Goal: Check status: Check status

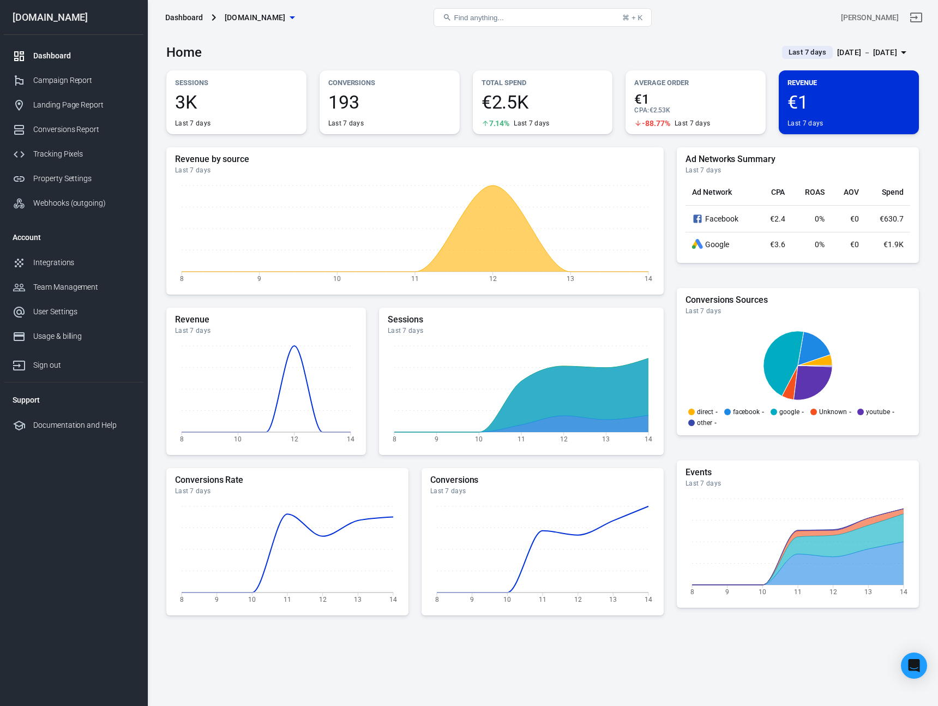
click at [784, 51] on span "Last 7 days" at bounding box center [807, 52] width 46 height 11
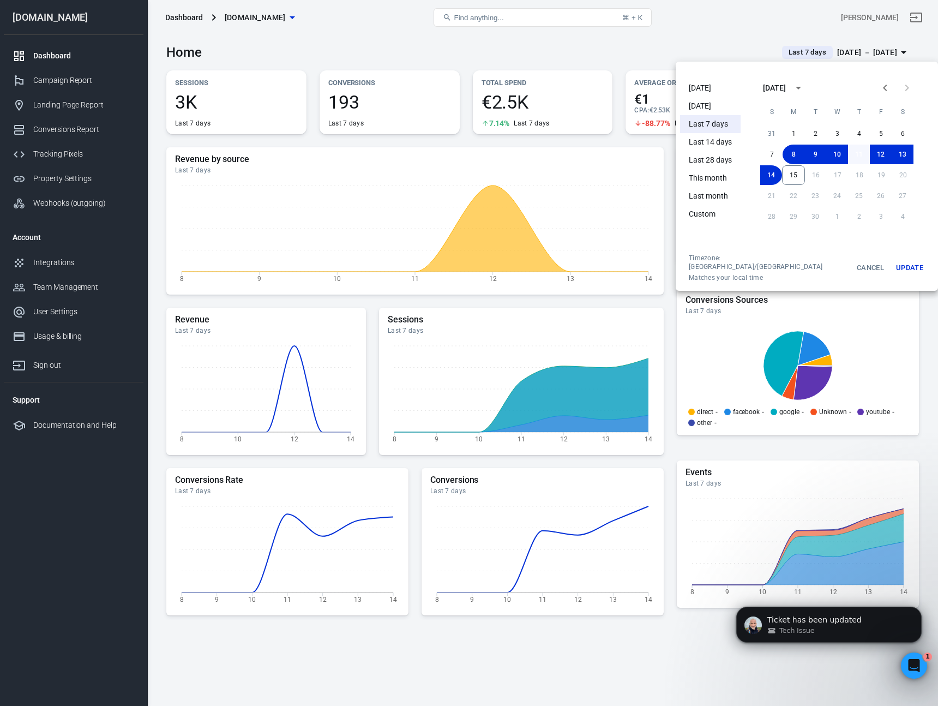
click at [848, 154] on button "11" at bounding box center [859, 155] width 22 height 20
click at [785, 175] on button "15" at bounding box center [793, 175] width 23 height 20
click at [900, 262] on button "Update" at bounding box center [909, 268] width 35 height 28
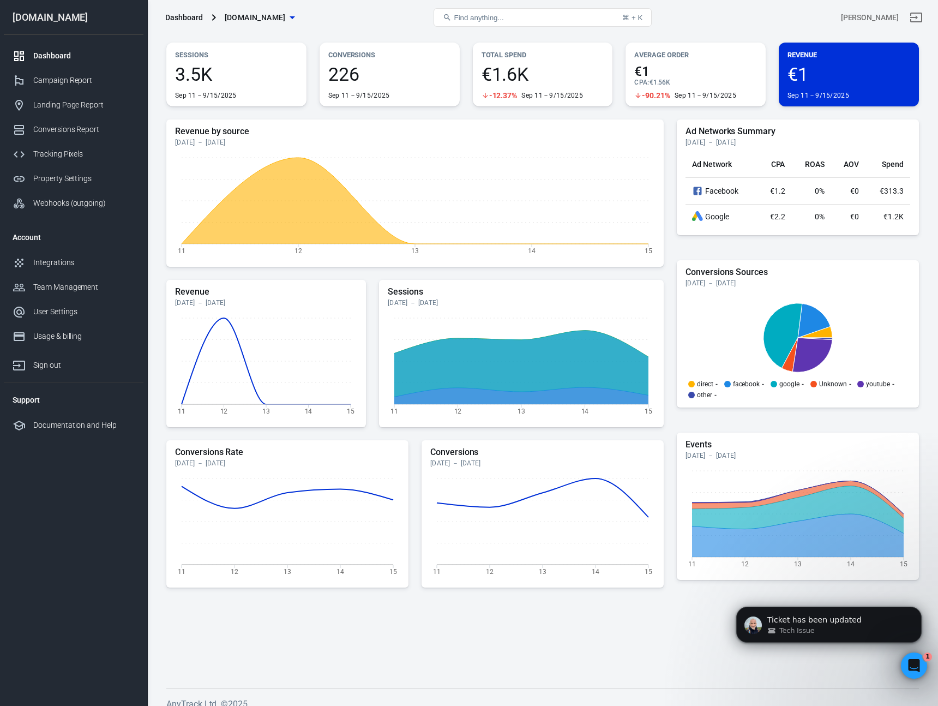
scroll to position [39, 0]
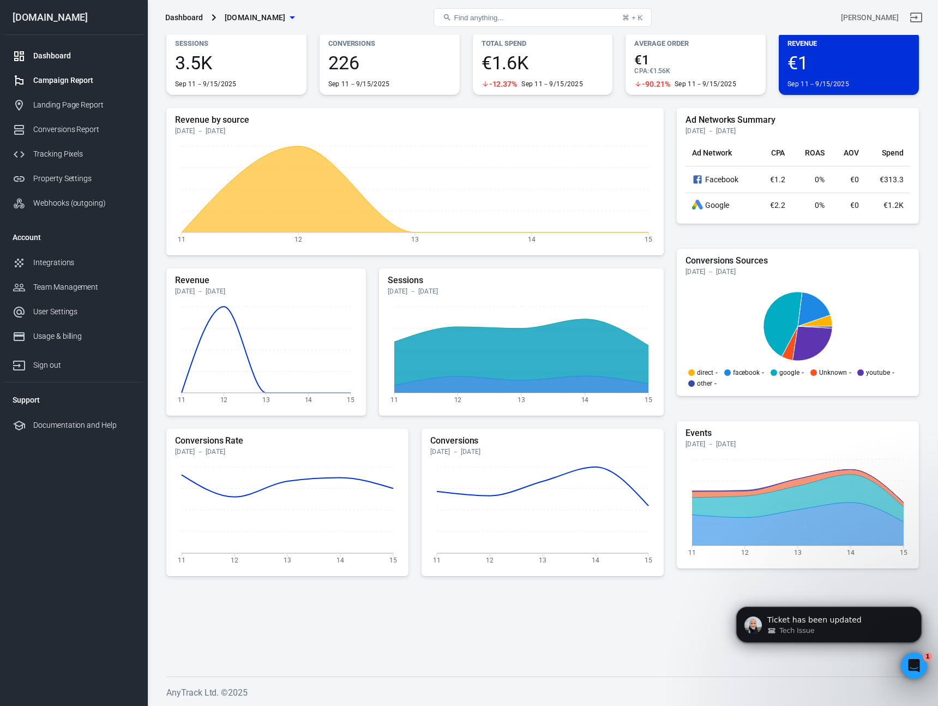
click at [71, 84] on div "Campaign Report" at bounding box center [83, 80] width 101 height 11
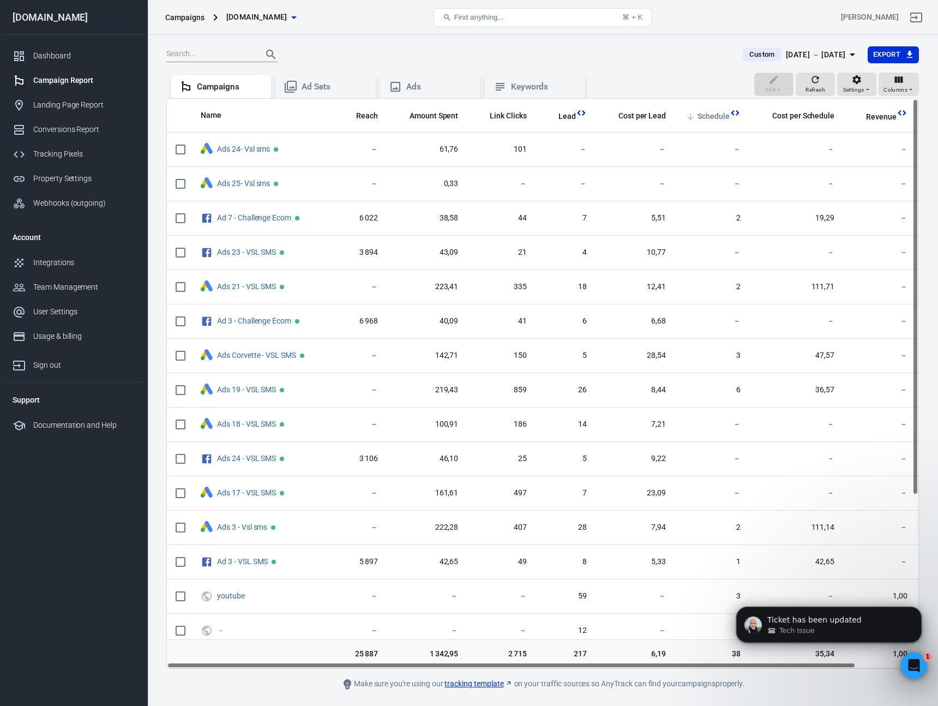
click at [724, 117] on span "Schedule" at bounding box center [714, 116] width 32 height 11
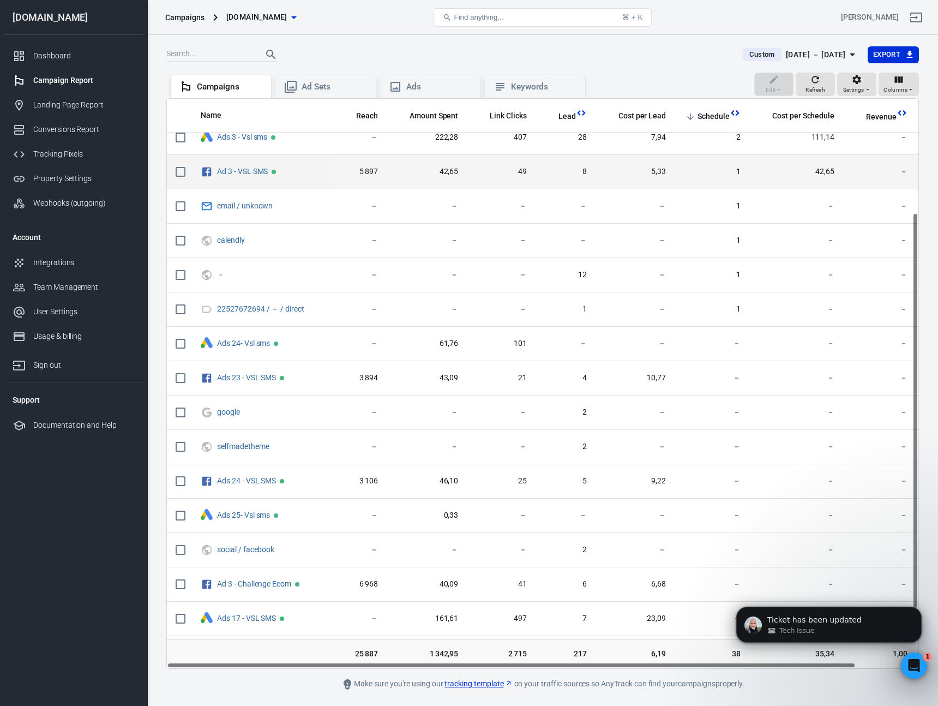
scroll to position [249, 0]
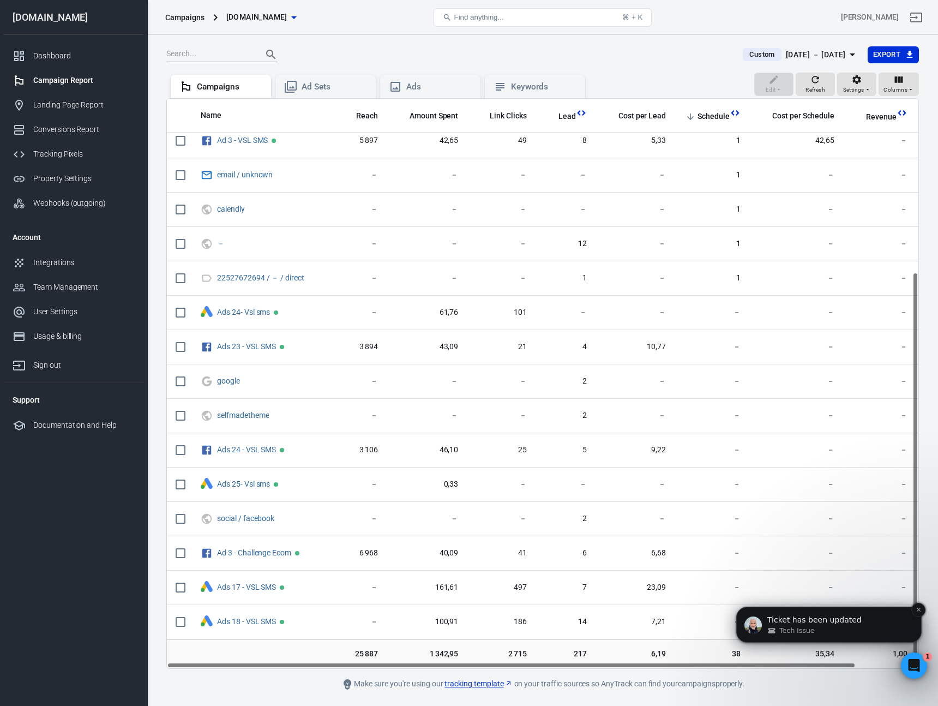
click at [878, 625] on p "Ticket has been updated" at bounding box center [838, 620] width 141 height 11
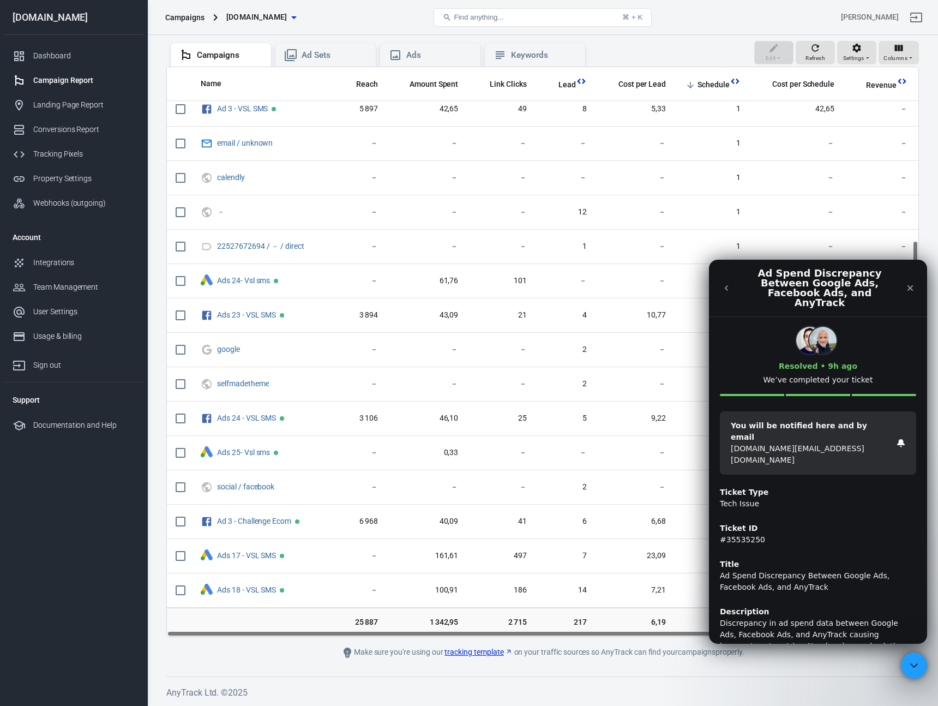
scroll to position [0, 0]
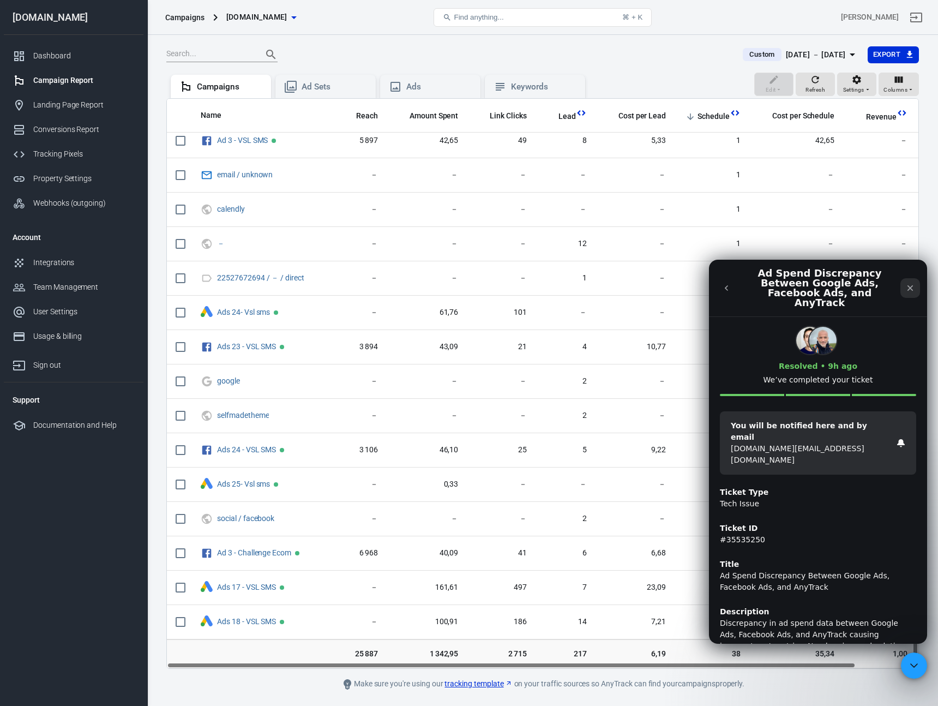
click at [912, 284] on icon "Close" at bounding box center [910, 288] width 9 height 9
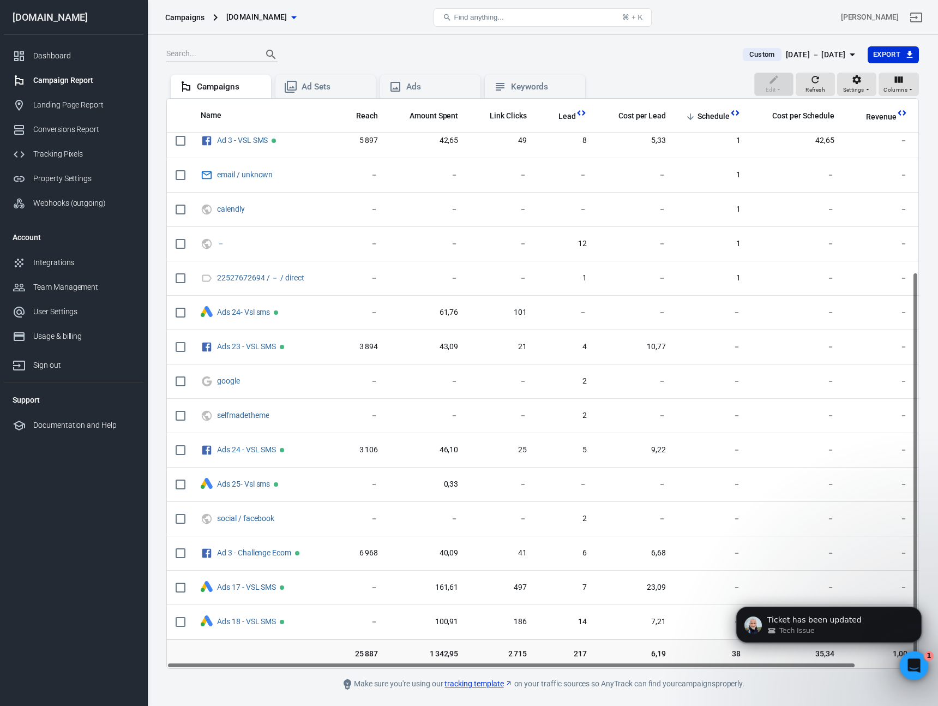
click at [925, 655] on span "1" at bounding box center [930, 656] width 10 height 10
click at [920, 662] on icon "Open Intercom Messenger" at bounding box center [913, 664] width 18 height 18
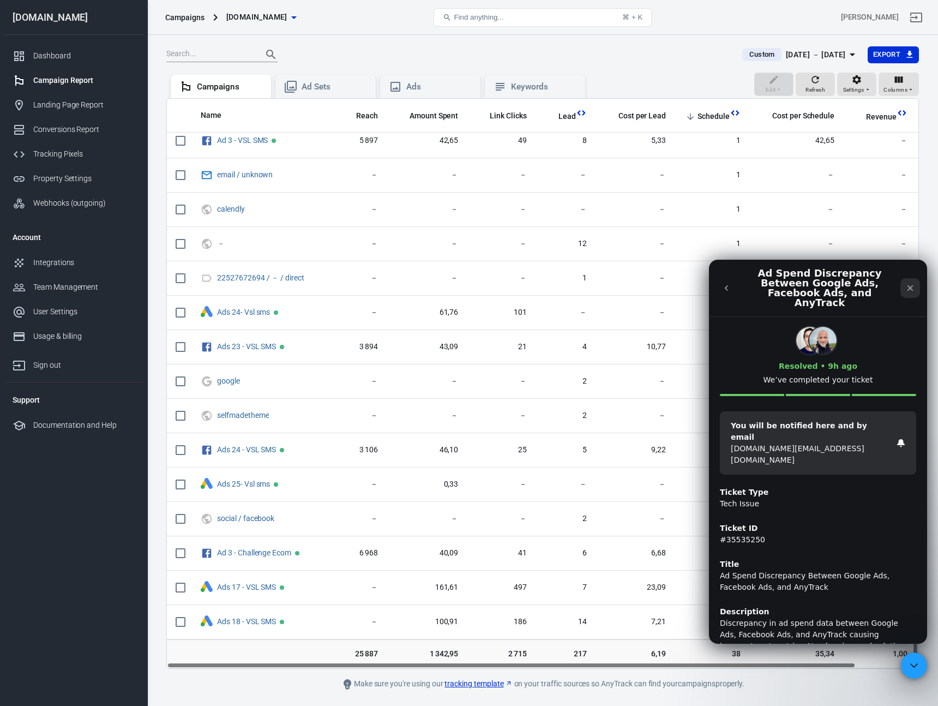
click at [908, 284] on icon "Close" at bounding box center [910, 288] width 9 height 9
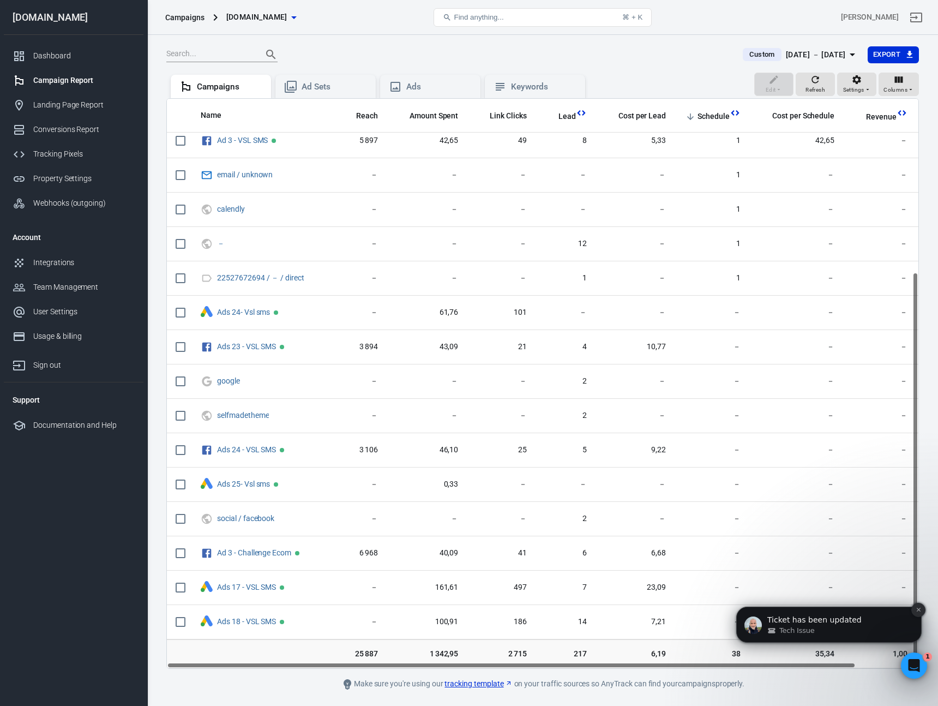
click at [918, 610] on icon "Dismiss notification" at bounding box center [918, 610] width 4 height 4
